Goal: Task Accomplishment & Management: Complete application form

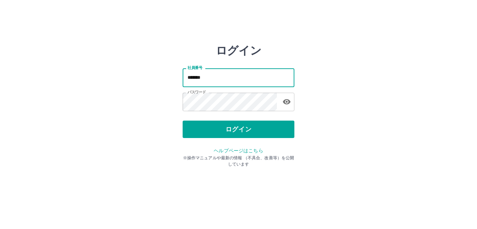
click at [254, 82] on input "*******" at bounding box center [238, 77] width 112 height 18
type input "*******"
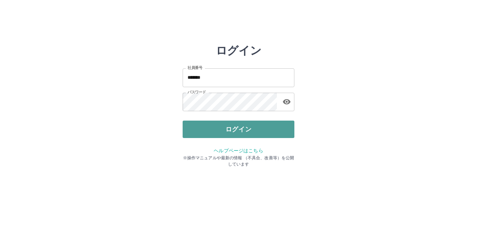
click at [209, 127] on button "ログイン" at bounding box center [238, 129] width 112 height 17
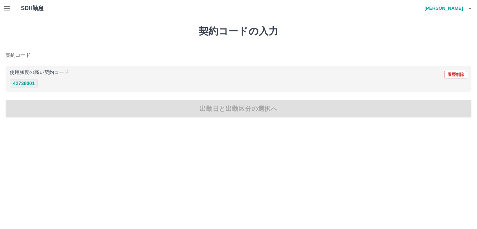
click at [30, 84] on button "42738001" at bounding box center [24, 83] width 28 height 8
type input "********"
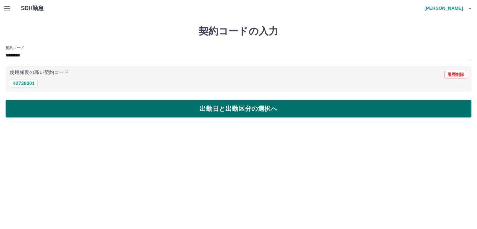
click at [217, 112] on button "出勤日と出勤区分の選択へ" at bounding box center [238, 108] width 465 height 17
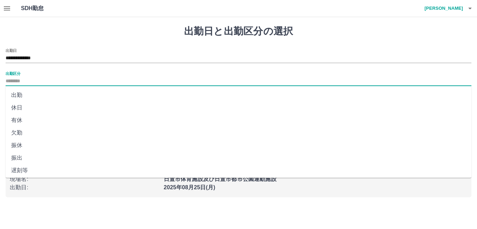
click at [20, 80] on input "出勤区分" at bounding box center [238, 81] width 465 height 9
click at [36, 95] on li "出勤" at bounding box center [238, 95] width 465 height 13
type input "**"
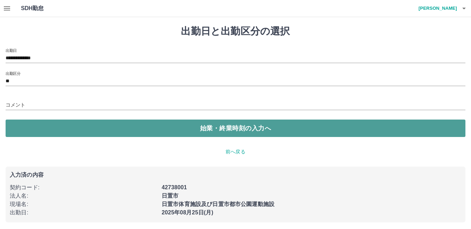
click at [283, 133] on button "始業・終業時刻の入力へ" at bounding box center [235, 128] width 459 height 17
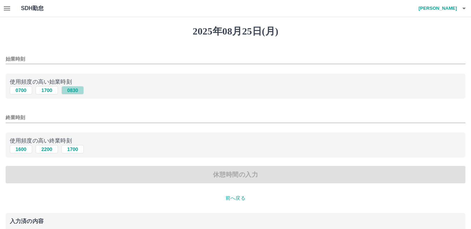
click at [76, 92] on button "0830" at bounding box center [72, 90] width 22 height 8
type input "****"
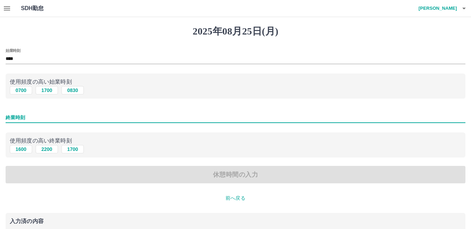
click at [18, 120] on input "終業時刻" at bounding box center [235, 118] width 459 height 10
click at [65, 116] on input "終業時刻" at bounding box center [235, 118] width 459 height 10
click at [40, 118] on input "終業時刻" at bounding box center [235, 118] width 459 height 10
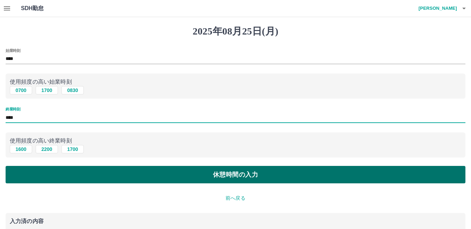
type input "****"
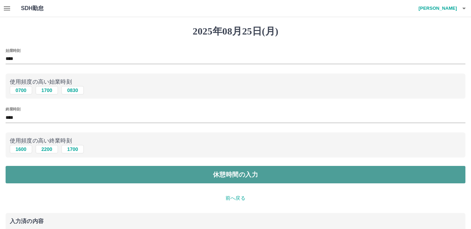
click at [216, 183] on button "休憩時間の入力" at bounding box center [235, 174] width 459 height 17
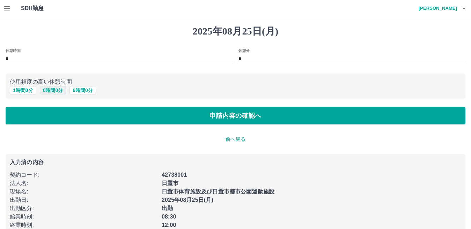
click at [60, 93] on button "0 時間 0 分" at bounding box center [53, 90] width 27 height 8
click at [59, 90] on button "0 時間 0 分" at bounding box center [53, 90] width 27 height 8
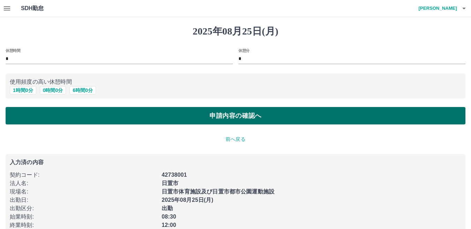
click at [239, 115] on button "申請内容の確認へ" at bounding box center [235, 115] width 459 height 17
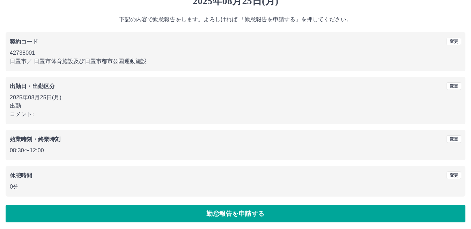
scroll to position [32, 0]
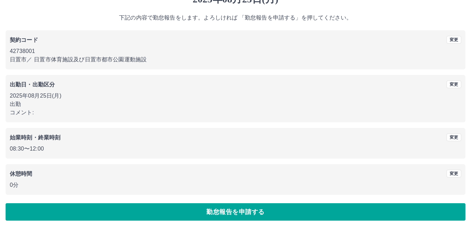
click at [62, 114] on p "コメント:" at bounding box center [235, 112] width 451 height 8
drag, startPoint x: 67, startPoint y: 111, endPoint x: 50, endPoint y: 108, distance: 17.7
click at [67, 111] on p "コメント:" at bounding box center [235, 112] width 451 height 8
click at [30, 96] on p "2025年08月25日(月)" at bounding box center [235, 96] width 451 height 8
click at [88, 114] on p "コメント:" at bounding box center [235, 112] width 451 height 8
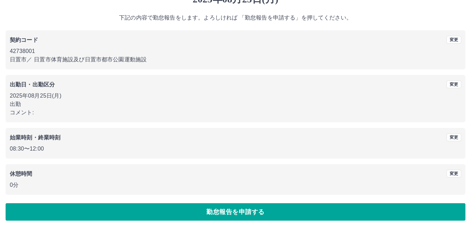
click at [82, 113] on p "コメント:" at bounding box center [235, 112] width 451 height 8
click at [457, 84] on button "変更" at bounding box center [453, 85] width 15 height 8
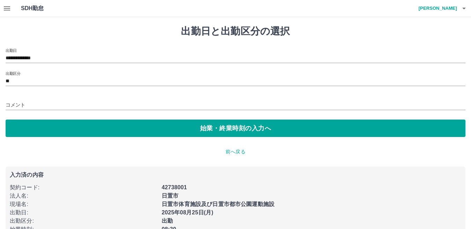
click at [40, 97] on div "コメント" at bounding box center [235, 103] width 459 height 17
click at [19, 102] on input "コメント" at bounding box center [235, 105] width 459 height 10
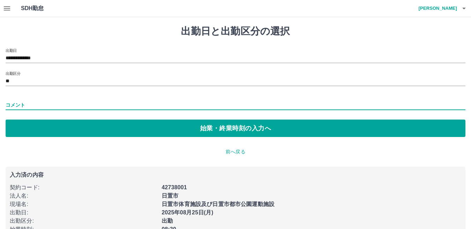
type input "*****"
click at [150, 95] on div "コメント *****" at bounding box center [235, 103] width 459 height 17
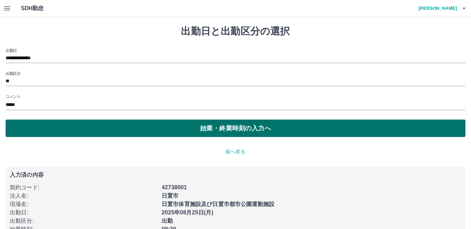
click at [245, 125] on button "始業・終業時刻の入力へ" at bounding box center [235, 128] width 459 height 17
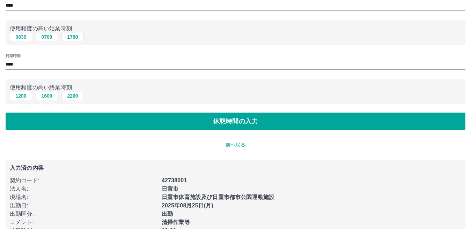
scroll to position [55, 0]
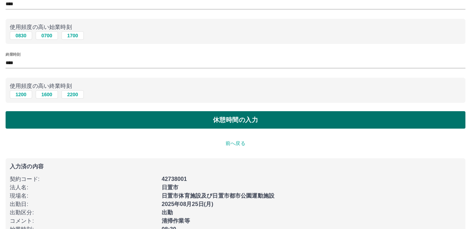
click at [237, 115] on button "休憩時間の入力" at bounding box center [235, 119] width 459 height 17
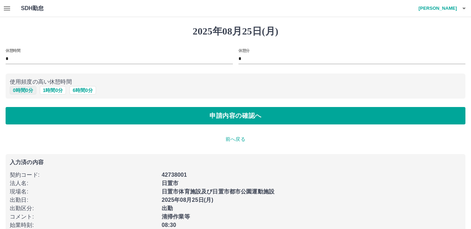
click at [28, 93] on button "0 時間 0 分" at bounding box center [23, 90] width 27 height 8
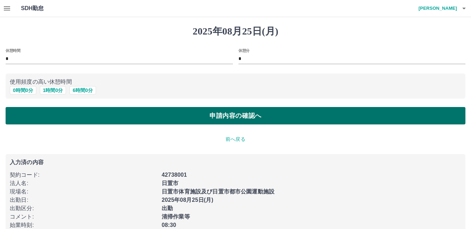
click at [256, 121] on button "申請内容の確認へ" at bounding box center [235, 115] width 459 height 17
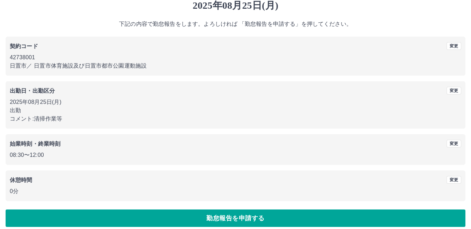
scroll to position [32, 0]
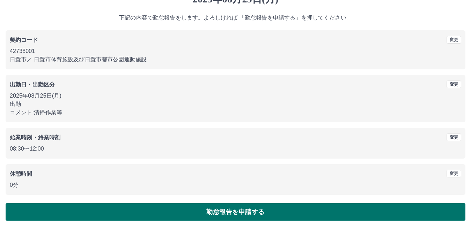
click at [265, 206] on button "勤怠報告を申請する" at bounding box center [235, 211] width 459 height 17
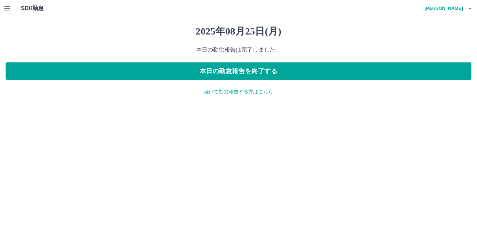
click at [314, 104] on html "SDH勤怠 板木　健次 2025年08月25日(月) 本日の勤怠報告は完了しました。 本日の勤怠報告を終了する 続けて勤怠報告する方はこちら SDH勤怠" at bounding box center [238, 52] width 477 height 104
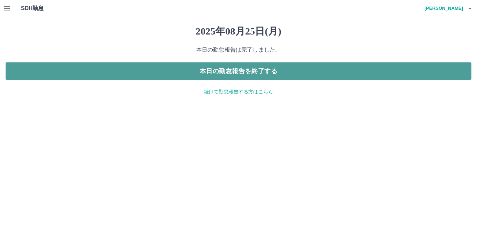
click at [275, 76] on button "本日の勤怠報告を終了する" at bounding box center [238, 70] width 465 height 17
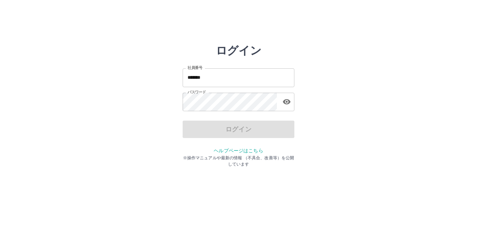
click at [208, 80] on input "*******" at bounding box center [238, 77] width 112 height 18
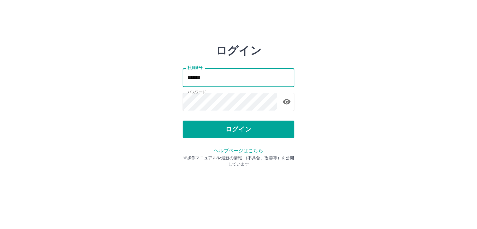
type input "*******"
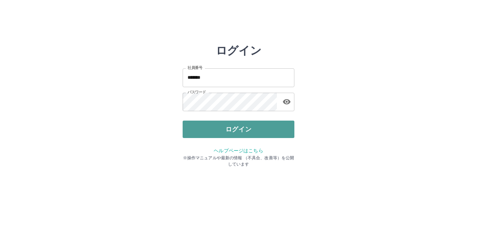
click at [230, 127] on button "ログイン" at bounding box center [238, 129] width 112 height 17
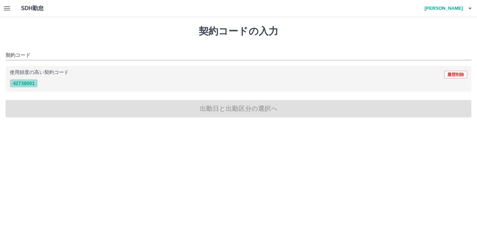
click at [28, 84] on button "42738001" at bounding box center [24, 83] width 28 height 8
type input "********"
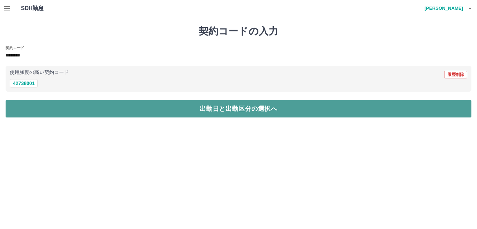
click at [194, 107] on button "出勤日と出勤区分の選択へ" at bounding box center [238, 108] width 465 height 17
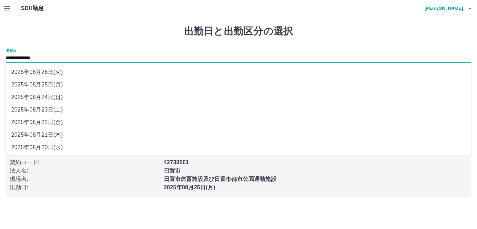
click at [40, 58] on input "**********" at bounding box center [238, 58] width 465 height 9
click at [42, 96] on li "2025年08月24日(日)" at bounding box center [238, 97] width 465 height 13
type input "**********"
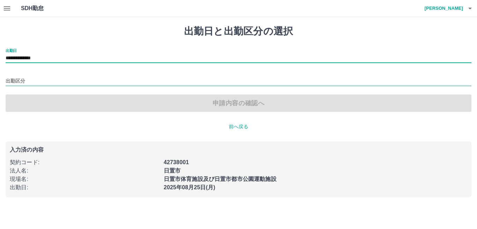
click at [25, 78] on input "出勤区分" at bounding box center [238, 81] width 465 height 9
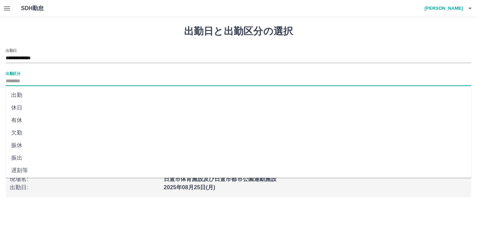
drag, startPoint x: 25, startPoint y: 106, endPoint x: 33, endPoint y: 105, distance: 8.1
click at [25, 107] on li "休日" at bounding box center [238, 108] width 465 height 13
type input "**"
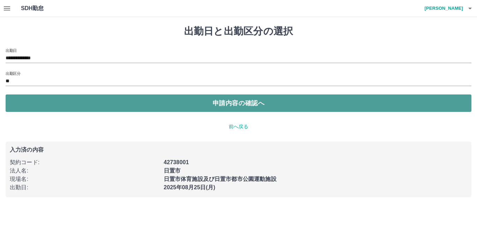
click at [182, 103] on button "申請内容の確認へ" at bounding box center [238, 103] width 465 height 17
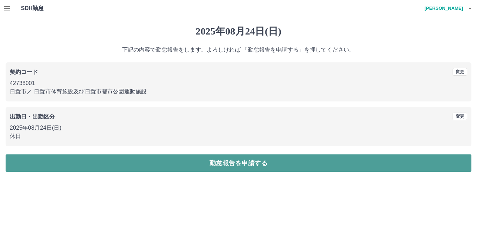
click at [200, 164] on button "勤怠報告を申請する" at bounding box center [238, 163] width 465 height 17
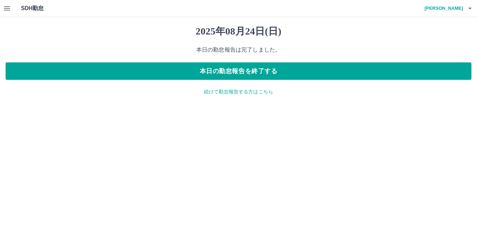
click at [223, 91] on p "続けて勤怠報告する方はこちら" at bounding box center [238, 91] width 465 height 7
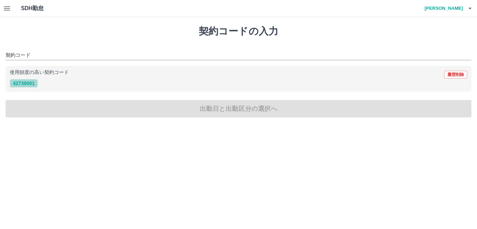
drag, startPoint x: 23, startPoint y: 82, endPoint x: 28, endPoint y: 81, distance: 4.9
click at [24, 82] on button "42738001" at bounding box center [24, 83] width 28 height 8
type input "********"
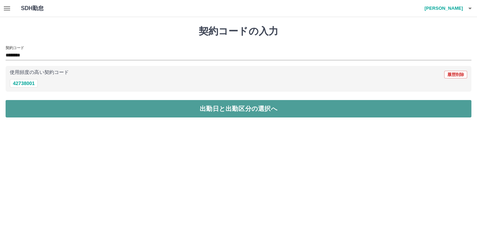
click at [238, 113] on button "出勤日と出勤区分の選択へ" at bounding box center [238, 108] width 465 height 17
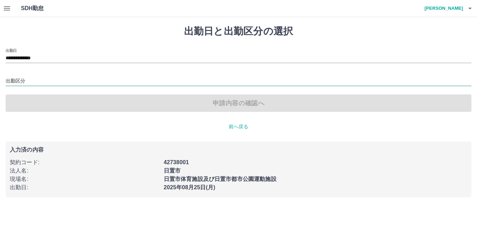
click at [25, 80] on input "出勤区分" at bounding box center [238, 81] width 465 height 9
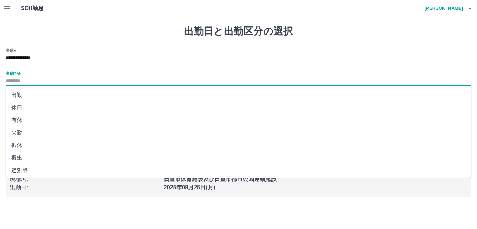
click at [23, 95] on li "出勤" at bounding box center [238, 95] width 465 height 13
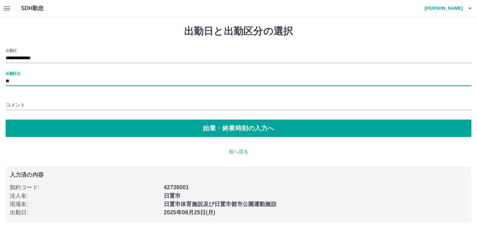
type input "**"
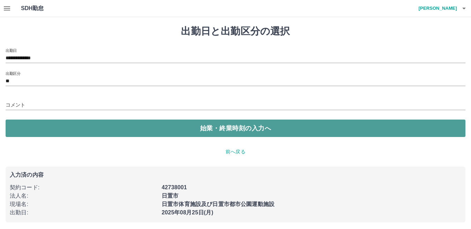
click at [77, 131] on button "始業・終業時刻の入力へ" at bounding box center [235, 128] width 459 height 17
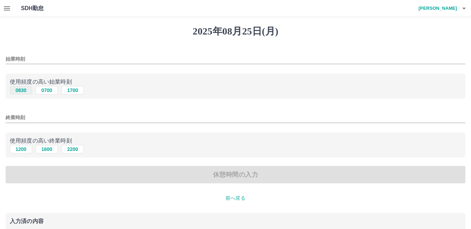
click at [20, 92] on button "0830" at bounding box center [21, 90] width 22 height 8
type input "****"
click at [18, 119] on input "終業時刻" at bounding box center [235, 118] width 459 height 10
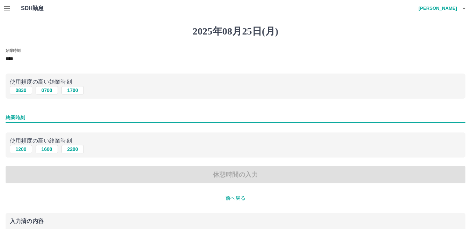
type input "****"
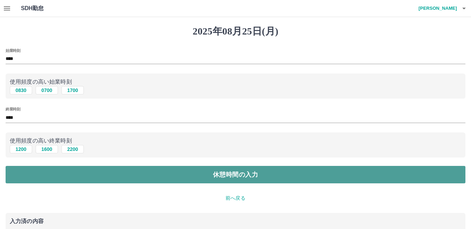
click at [127, 175] on button "休憩時間の入力" at bounding box center [235, 174] width 459 height 17
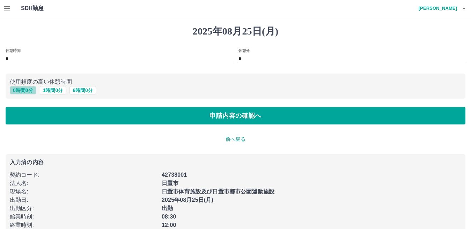
click at [22, 91] on button "0 時間 0 分" at bounding box center [23, 90] width 27 height 8
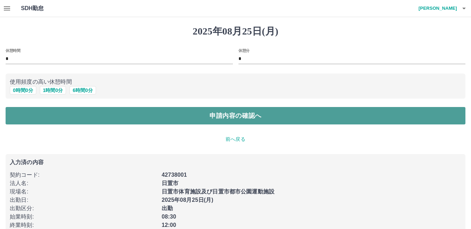
click at [209, 116] on button "申請内容の確認へ" at bounding box center [235, 115] width 459 height 17
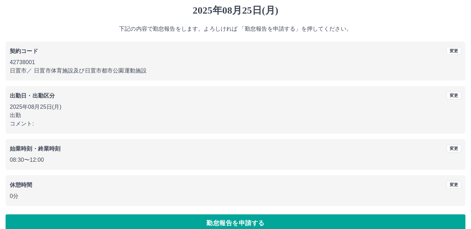
scroll to position [32, 0]
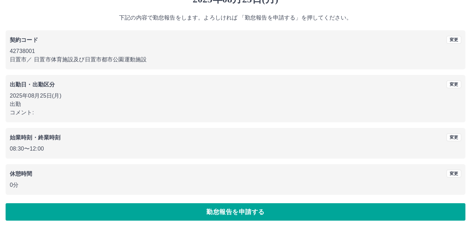
click at [36, 110] on p "コメント:" at bounding box center [235, 112] width 451 height 8
click at [92, 112] on p "コメント:" at bounding box center [235, 112] width 451 height 8
drag, startPoint x: 84, startPoint y: 140, endPoint x: 90, endPoint y: 147, distance: 8.4
click at [84, 140] on div "始業時刻・終業時刻" at bounding box center [179, 138] width 338 height 8
drag, startPoint x: 34, startPoint y: 111, endPoint x: 42, endPoint y: 90, distance: 22.2
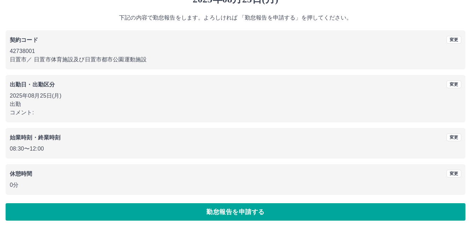
click at [40, 94] on div "[DATE] 出勤 コメント:" at bounding box center [235, 104] width 451 height 25
click at [35, 110] on p "コメント:" at bounding box center [235, 112] width 451 height 8
click at [32, 110] on p "コメント:" at bounding box center [235, 112] width 451 height 8
click at [33, 109] on p "コメント:" at bounding box center [235, 112] width 451 height 8
drag, startPoint x: 15, startPoint y: 112, endPoint x: 22, endPoint y: 113, distance: 7.0
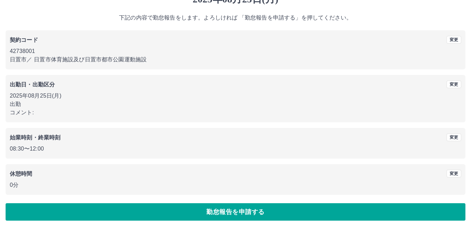
click at [19, 112] on p "コメント:" at bounding box center [235, 112] width 451 height 8
click at [38, 112] on p "コメント:" at bounding box center [235, 112] width 451 height 8
drag, startPoint x: 134, startPoint y: 103, endPoint x: 131, endPoint y: 107, distance: 4.5
click at [133, 103] on p "出勤" at bounding box center [235, 104] width 451 height 8
click at [13, 104] on p "出勤" at bounding box center [235, 104] width 451 height 8
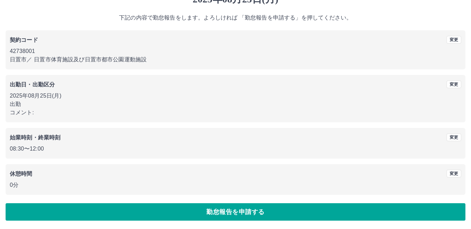
drag, startPoint x: 33, startPoint y: 108, endPoint x: 46, endPoint y: 112, distance: 13.3
click at [46, 112] on p "コメント:" at bounding box center [235, 112] width 451 height 8
click at [35, 112] on p "コメント:" at bounding box center [235, 112] width 451 height 8
click at [35, 110] on p "コメント:" at bounding box center [235, 112] width 451 height 8
drag, startPoint x: 11, startPoint y: 109, endPoint x: 82, endPoint y: 118, distance: 72.0
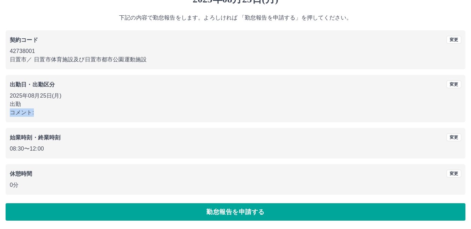
click at [81, 116] on p "コメント:" at bounding box center [235, 112] width 451 height 8
drag, startPoint x: 14, startPoint y: 183, endPoint x: 22, endPoint y: 171, distance: 14.3
click at [14, 181] on p "0分" at bounding box center [235, 185] width 451 height 8
drag, startPoint x: 22, startPoint y: 158, endPoint x: 25, endPoint y: 148, distance: 11.3
click at [25, 151] on div "始業時刻・終業時刻 変更 08:30 〜 12:00" at bounding box center [235, 143] width 459 height 31
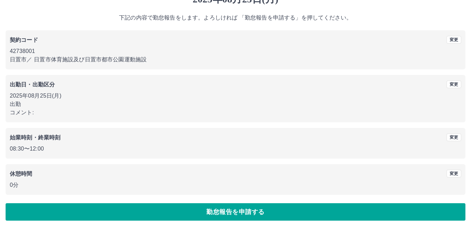
drag, startPoint x: 34, startPoint y: 110, endPoint x: 41, endPoint y: 106, distance: 7.5
click at [35, 110] on p "コメント:" at bounding box center [235, 112] width 451 height 8
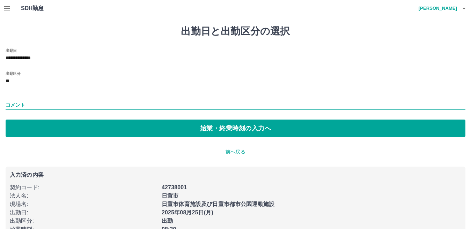
click at [27, 104] on input "コメント" at bounding box center [235, 105] width 459 height 10
type input "*****"
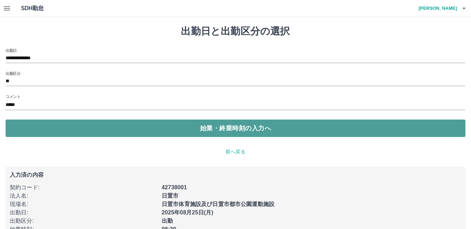
click at [104, 129] on button "始業・終業時刻の入力へ" at bounding box center [235, 128] width 459 height 17
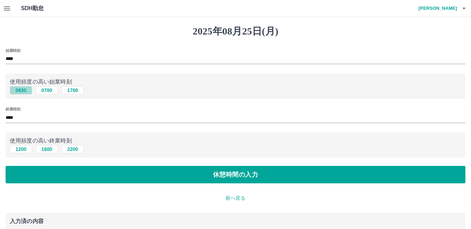
click at [20, 92] on button "0830" at bounding box center [21, 90] width 22 height 8
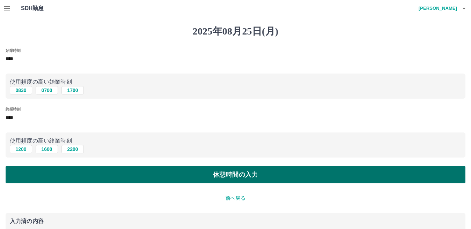
click at [104, 173] on button "休憩時間の入力" at bounding box center [235, 174] width 459 height 17
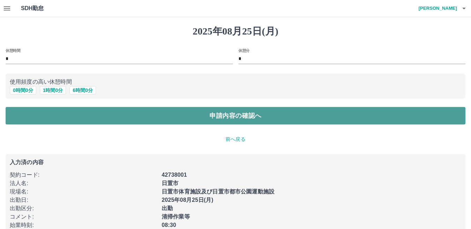
click at [171, 118] on button "申請内容の確認へ" at bounding box center [235, 115] width 459 height 17
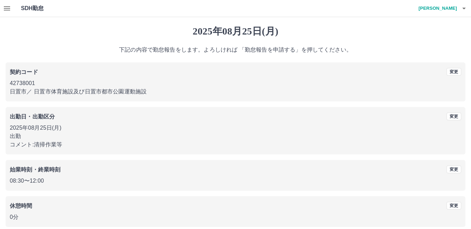
scroll to position [32, 0]
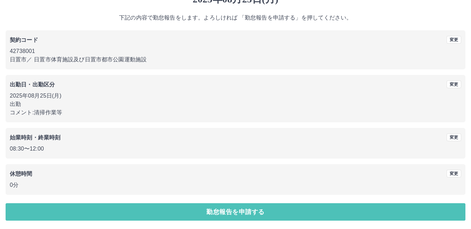
click at [161, 206] on button "勤怠報告を申請する" at bounding box center [235, 211] width 459 height 17
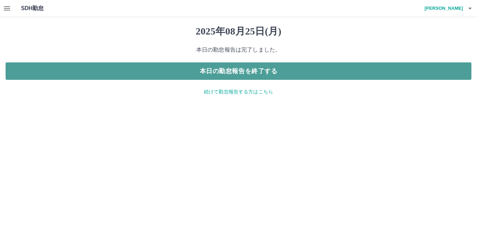
drag, startPoint x: 168, startPoint y: 72, endPoint x: 182, endPoint y: 70, distance: 13.7
click at [171, 72] on button "本日の勤怠報告を終了する" at bounding box center [238, 70] width 465 height 17
